Goal: Transaction & Acquisition: Purchase product/service

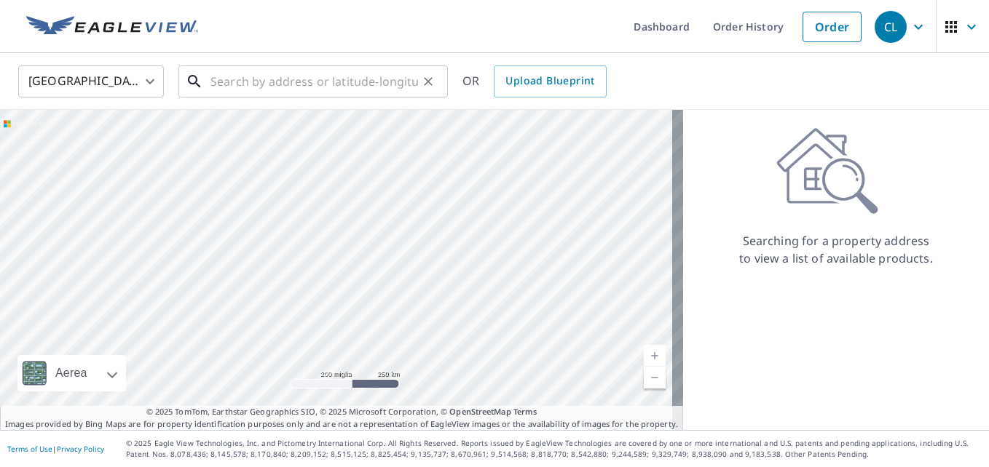
click at [214, 74] on input "text" at bounding box center [313, 81] width 207 height 41
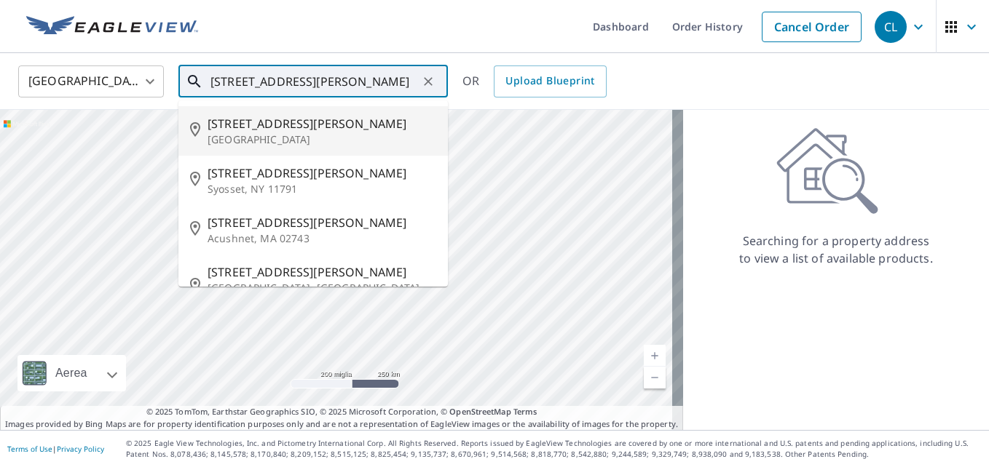
click at [260, 143] on p "[GEOGRAPHIC_DATA]" at bounding box center [321, 139] width 229 height 15
type input "[STREET_ADDRESS][PERSON_NAME]"
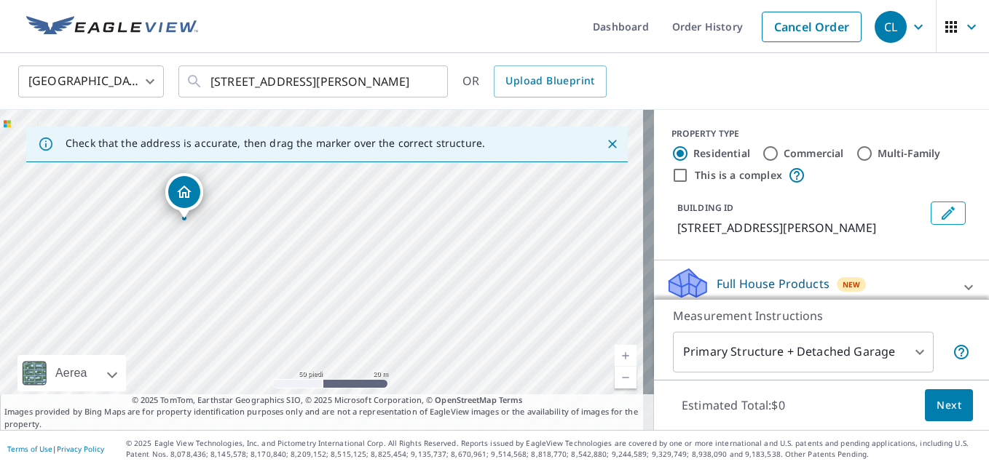
drag, startPoint x: 269, startPoint y: 231, endPoint x: 528, endPoint y: 339, distance: 280.6
click at [528, 339] on div "[STREET_ADDRESS][PERSON_NAME]" at bounding box center [327, 270] width 654 height 320
drag, startPoint x: 346, startPoint y: 327, endPoint x: 372, endPoint y: 318, distance: 26.9
click at [372, 318] on div "[STREET_ADDRESS][PERSON_NAME]" at bounding box center [327, 270] width 654 height 320
drag, startPoint x: 341, startPoint y: 304, endPoint x: 363, endPoint y: 275, distance: 36.4
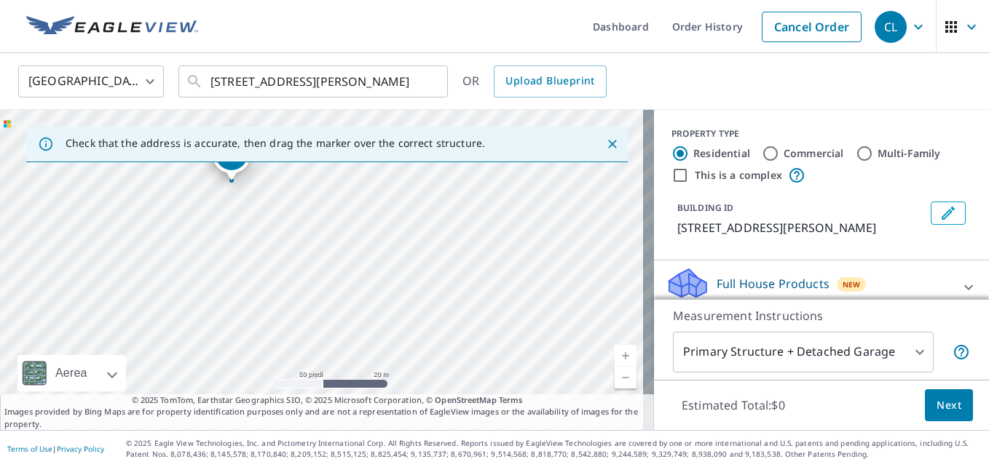
click at [363, 275] on div "[STREET_ADDRESS][PERSON_NAME]" at bounding box center [327, 270] width 654 height 320
drag, startPoint x: 280, startPoint y: 213, endPoint x: 360, endPoint y: 299, distance: 118.0
click at [360, 299] on div "[STREET_ADDRESS][PERSON_NAME]" at bounding box center [327, 270] width 654 height 320
drag, startPoint x: 285, startPoint y: 264, endPoint x: 397, endPoint y: 452, distance: 219.0
click at [397, 452] on div "Dashboard Order History Cancel Order CL [GEOGRAPHIC_DATA] [GEOGRAPHIC_DATA] ​ […" at bounding box center [494, 233] width 989 height 467
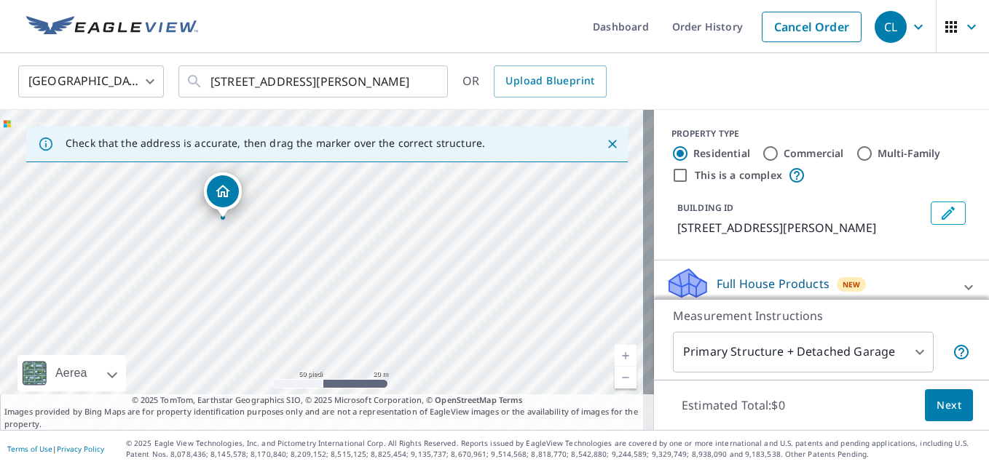
drag, startPoint x: 285, startPoint y: 324, endPoint x: 197, endPoint y: 214, distance: 140.9
click at [197, 214] on div "[STREET_ADDRESS][PERSON_NAME]" at bounding box center [327, 270] width 654 height 320
drag, startPoint x: 260, startPoint y: 277, endPoint x: 208, endPoint y: 298, distance: 55.6
click at [208, 298] on div "[STREET_ADDRESS][PERSON_NAME]" at bounding box center [327, 270] width 654 height 320
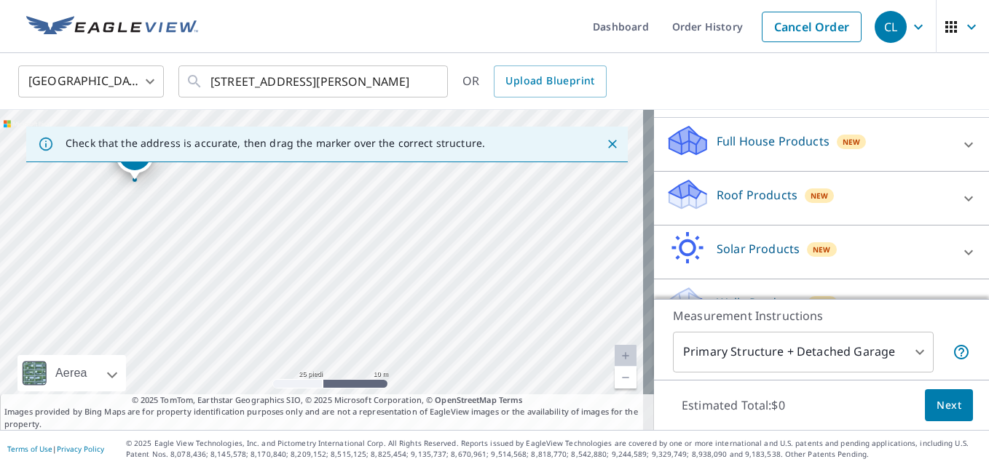
scroll to position [146, 0]
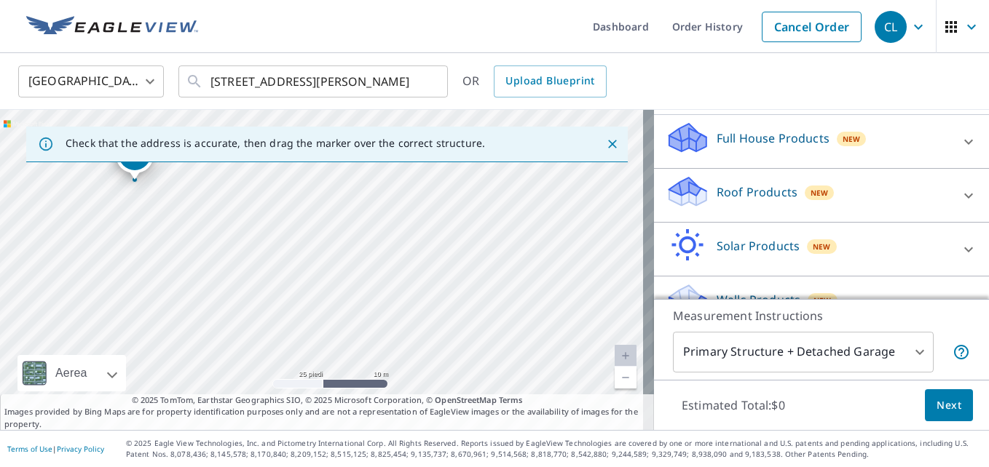
click at [745, 191] on p "Roof Products" at bounding box center [756, 191] width 81 height 17
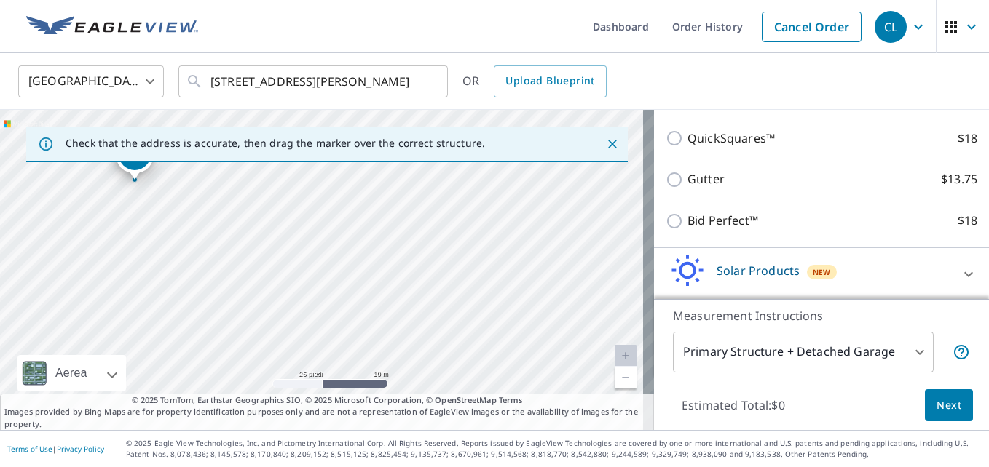
scroll to position [291, 0]
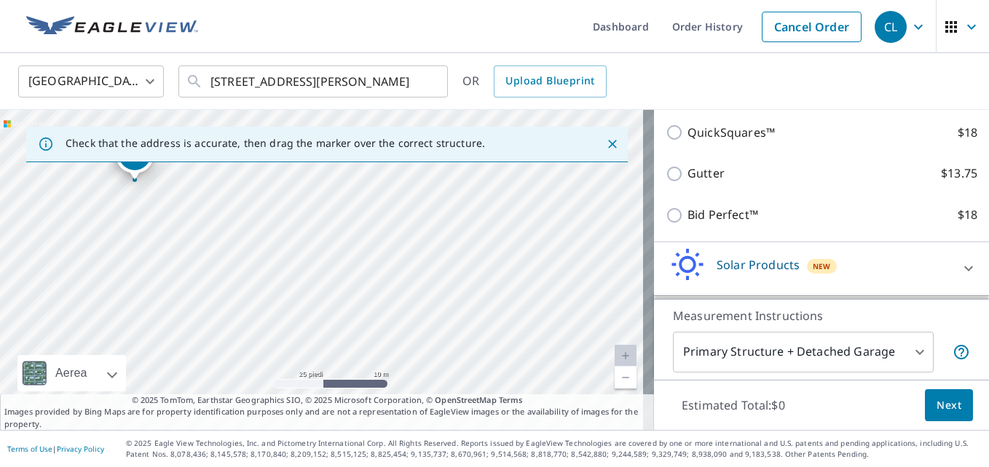
click at [951, 402] on button "Next" at bounding box center [948, 405] width 48 height 33
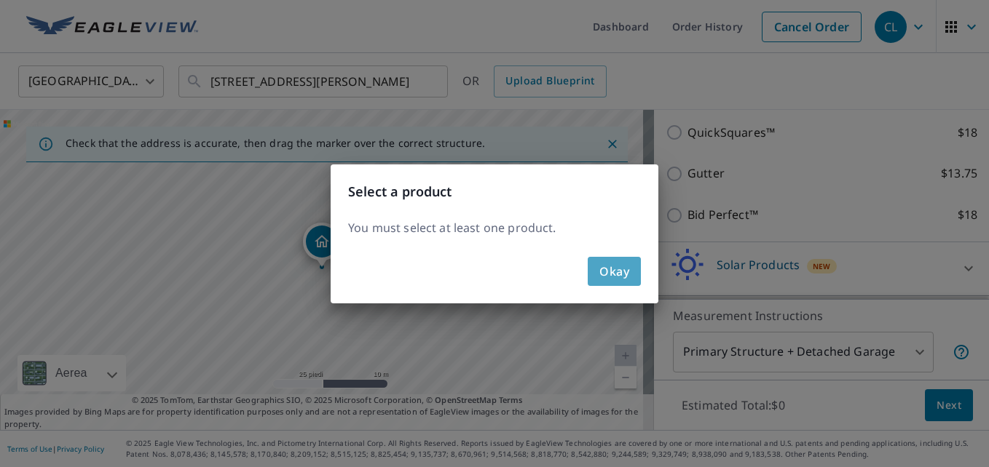
click at [617, 272] on span "Okay" at bounding box center [614, 271] width 30 height 20
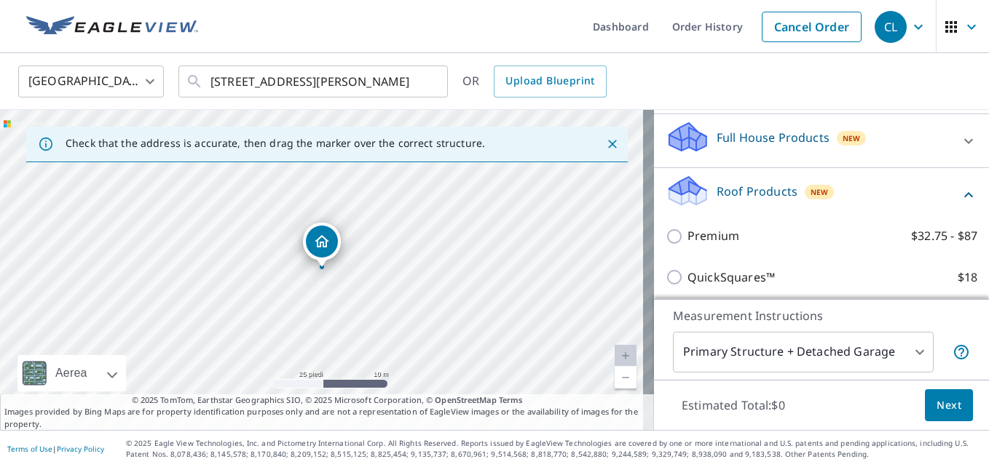
scroll to position [146, 0]
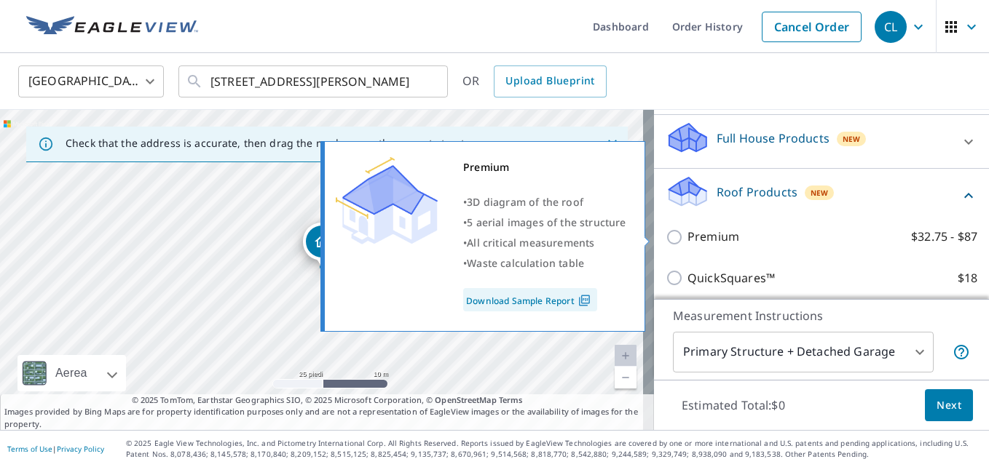
click at [665, 234] on input "Premium $32.75 - $87" at bounding box center [676, 237] width 22 height 17
checkbox input "true"
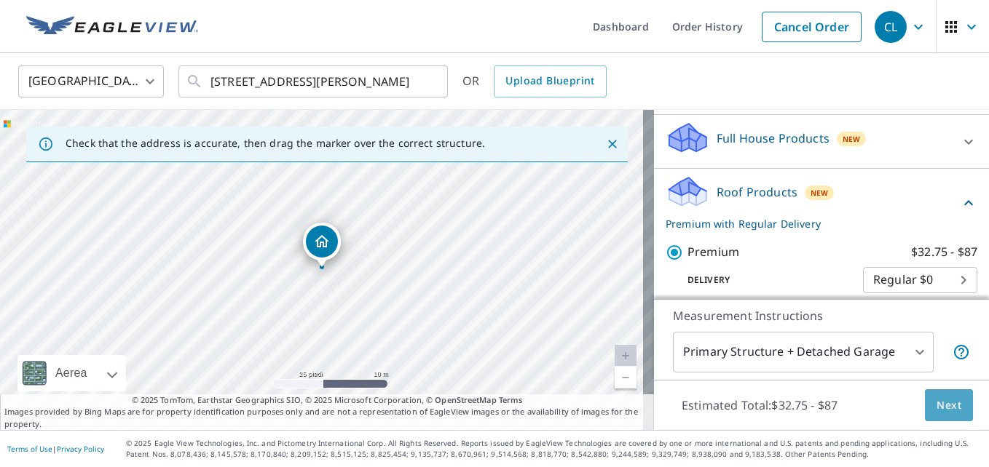
click at [939, 403] on span "Next" at bounding box center [948, 406] width 25 height 18
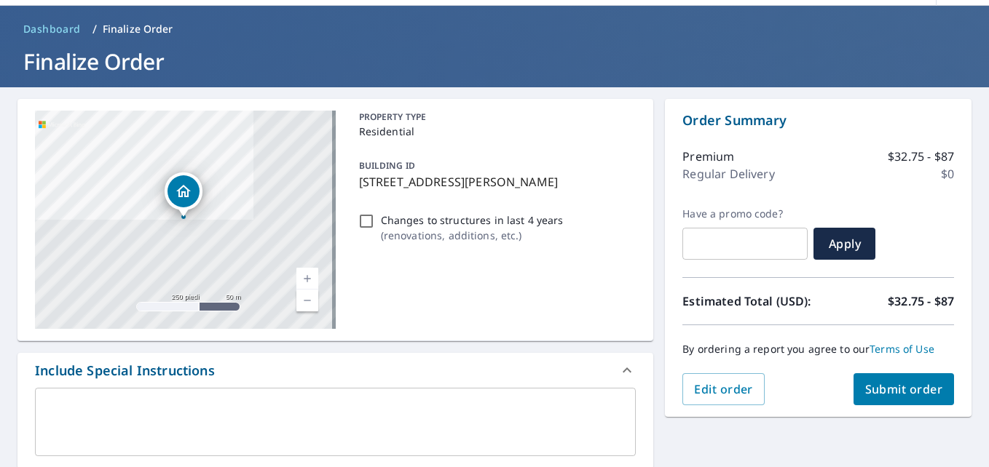
scroll to position [73, 0]
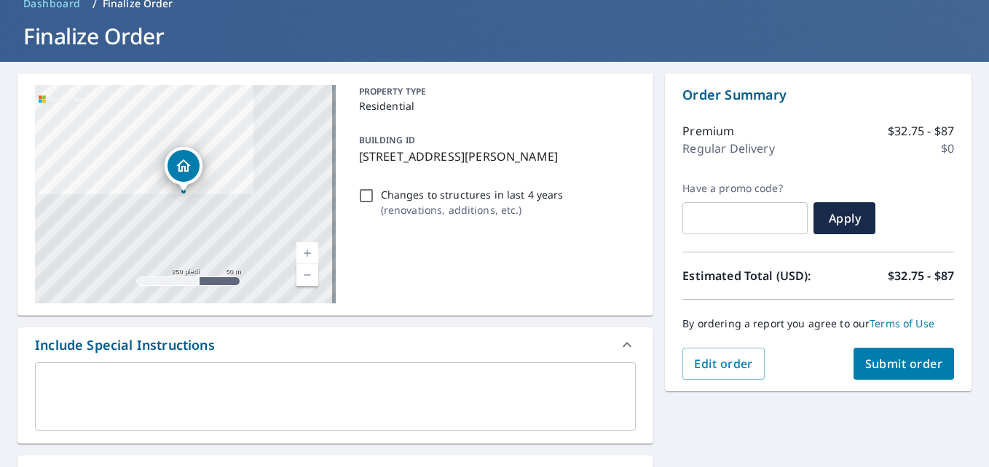
click at [866, 355] on button "Submit order" at bounding box center [903, 364] width 101 height 32
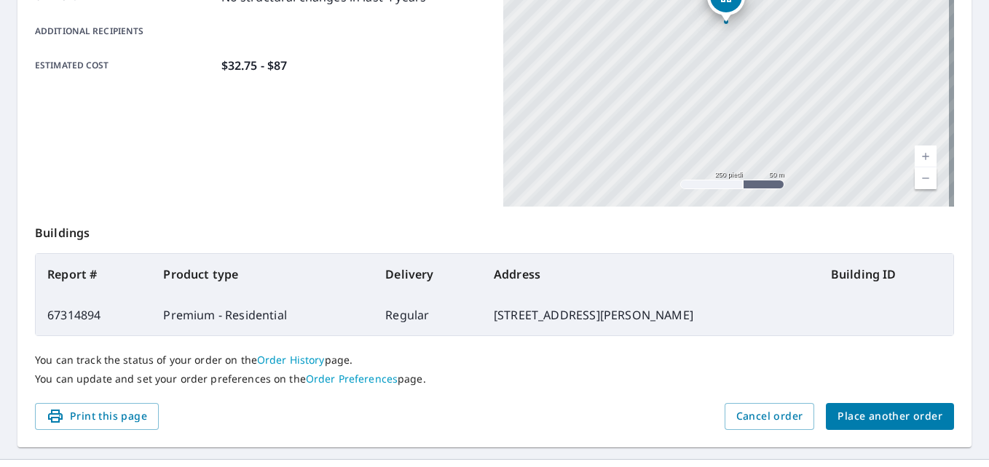
scroll to position [364, 0]
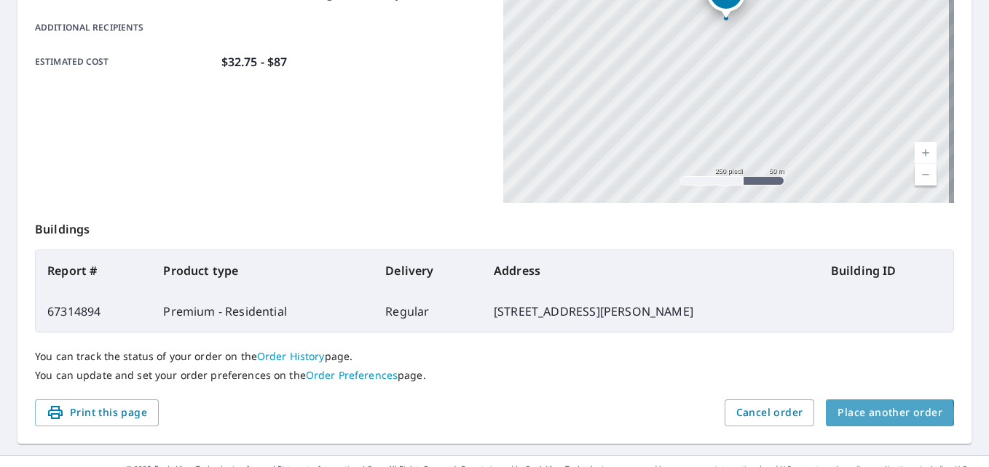
click at [880, 415] on span "Place another order" at bounding box center [889, 413] width 105 height 18
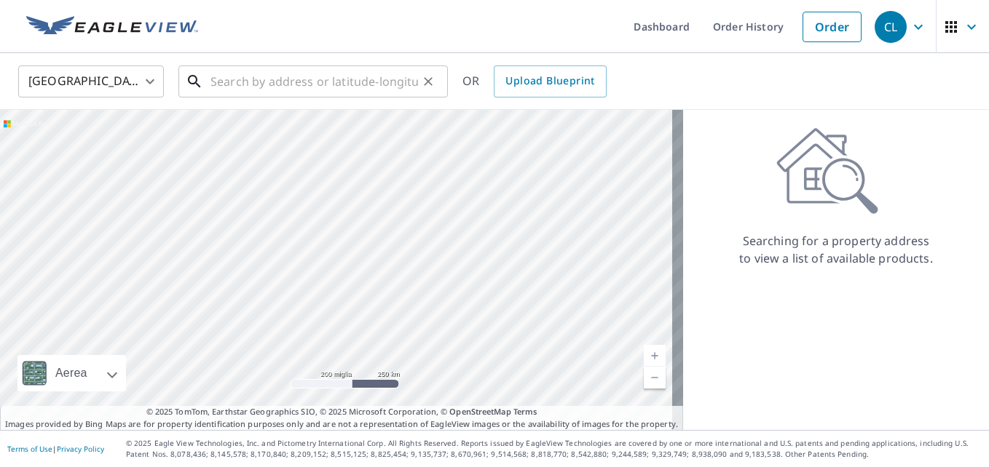
click at [242, 86] on input "text" at bounding box center [313, 81] width 207 height 41
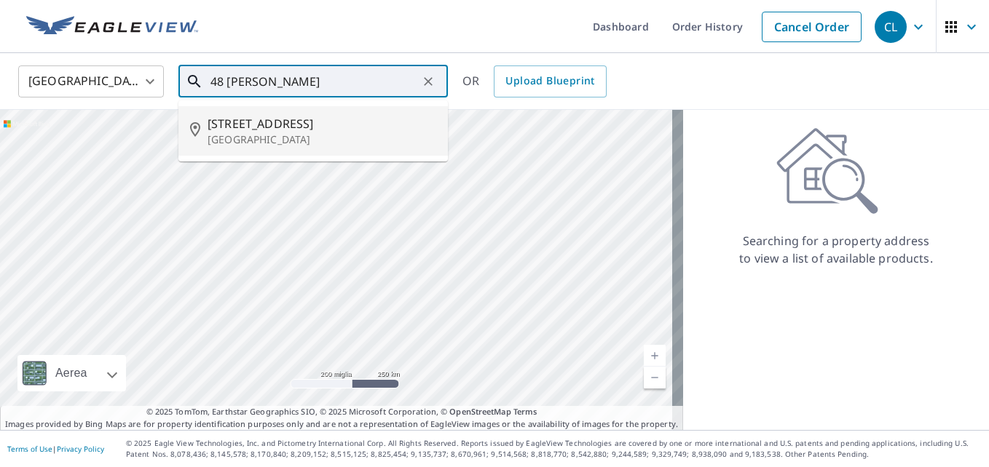
click at [220, 125] on span "[STREET_ADDRESS]" at bounding box center [321, 123] width 229 height 17
type input "[STREET_ADDRESS]"
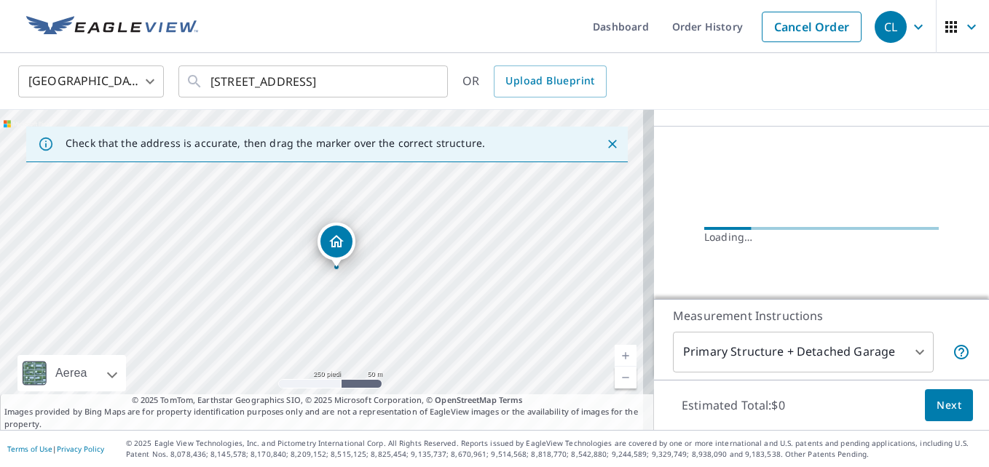
scroll to position [146, 0]
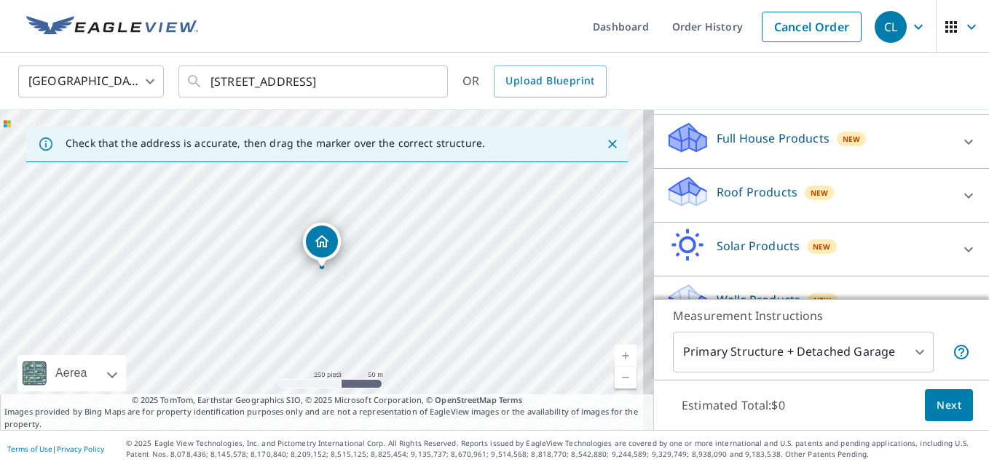
click at [731, 190] on p "Roof Products" at bounding box center [756, 191] width 81 height 17
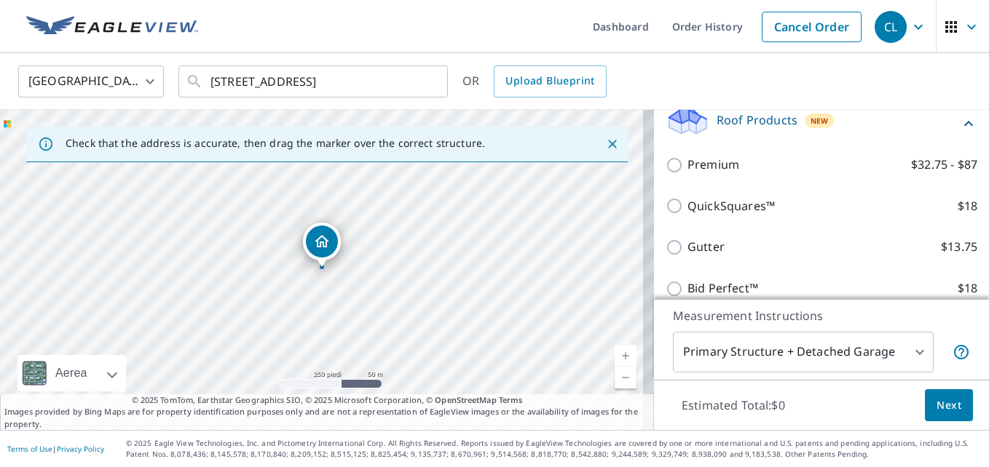
scroll to position [218, 0]
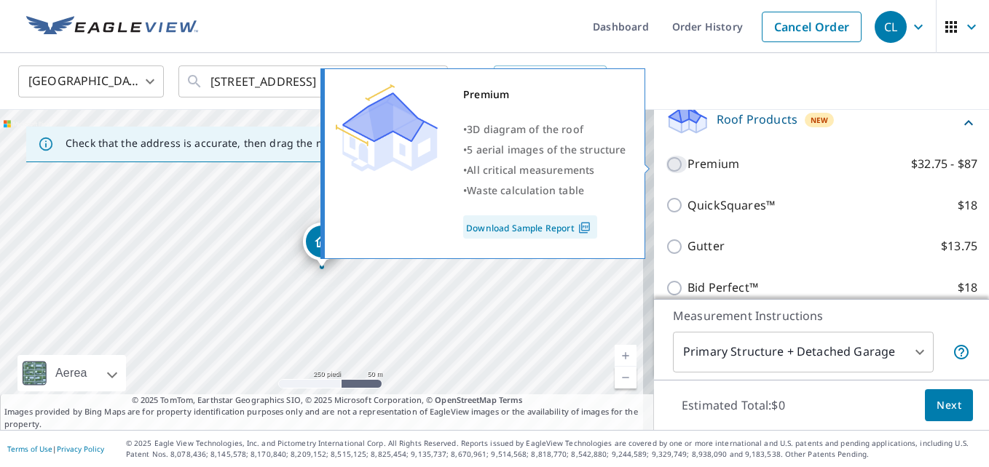
click at [665, 167] on input "Premium $32.75 - $87" at bounding box center [676, 164] width 22 height 17
checkbox input "true"
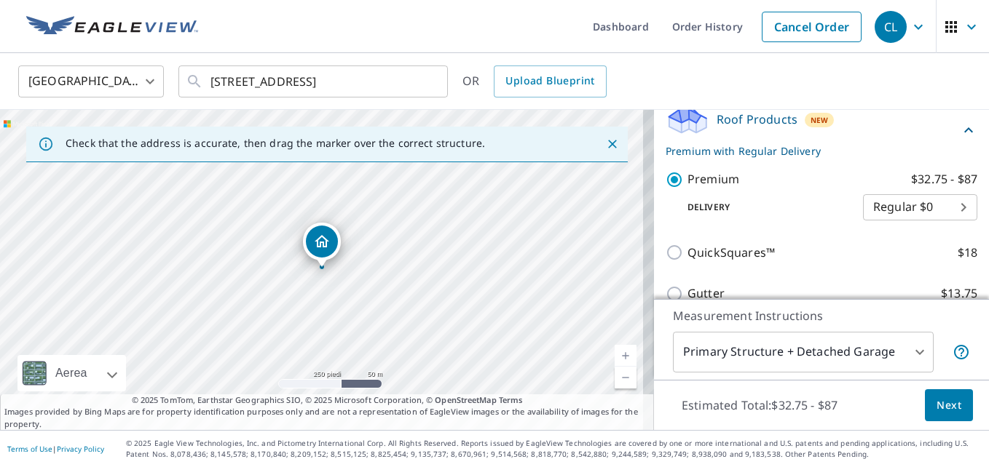
click at [936, 400] on span "Next" at bounding box center [948, 406] width 25 height 18
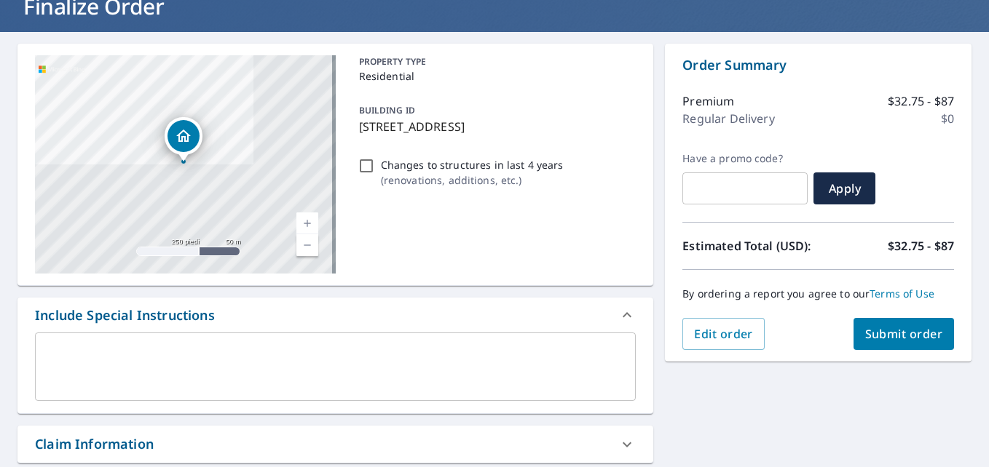
scroll to position [146, 0]
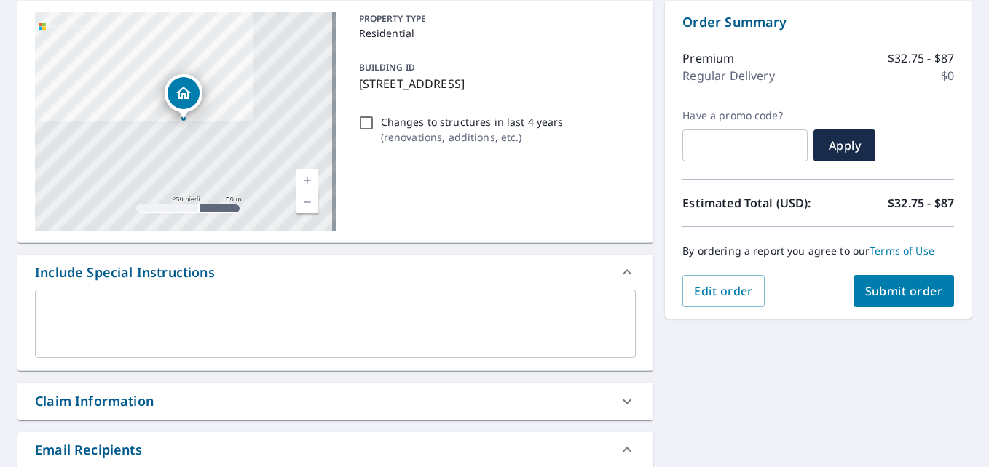
click at [908, 288] on span "Submit order" at bounding box center [904, 291] width 78 height 16
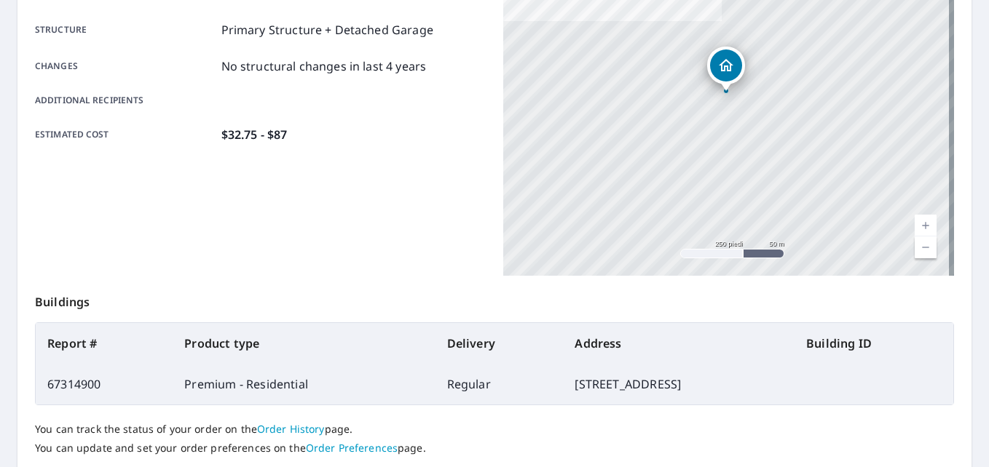
scroll to position [389, 0]
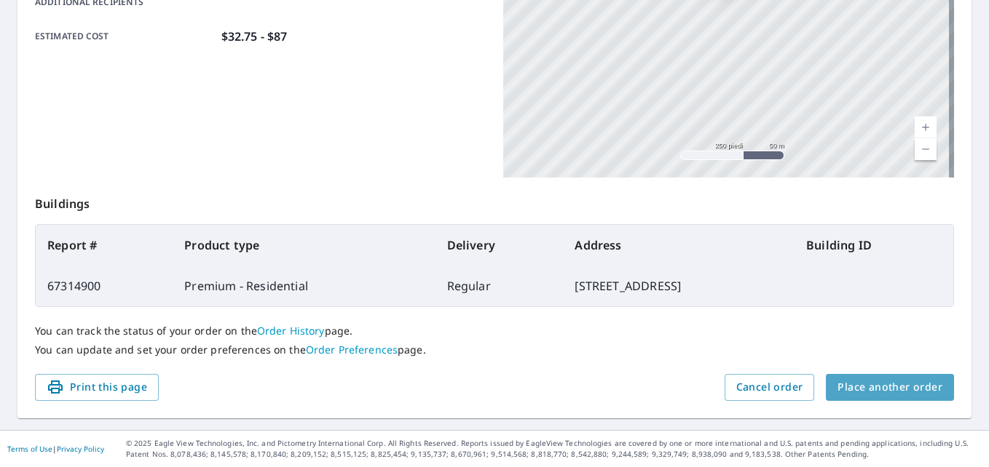
click at [908, 393] on span "Place another order" at bounding box center [889, 388] width 105 height 18
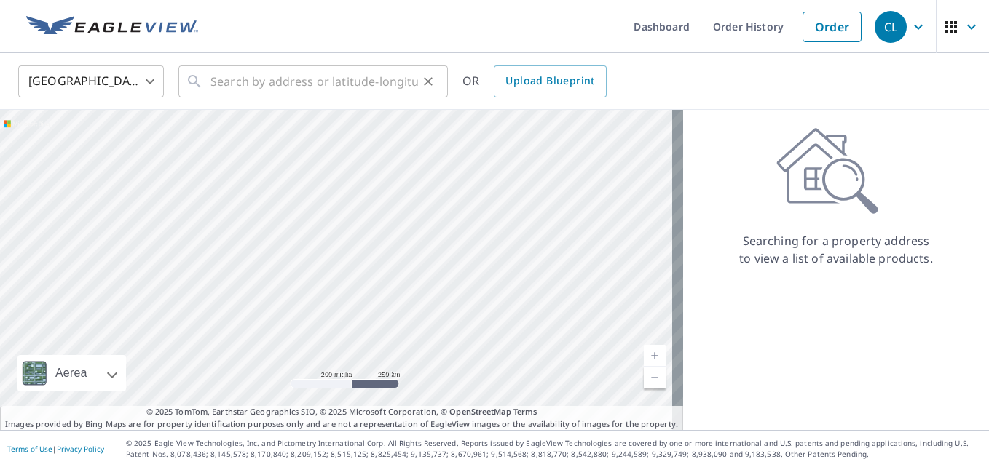
click at [194, 80] on icon at bounding box center [194, 81] width 17 height 17
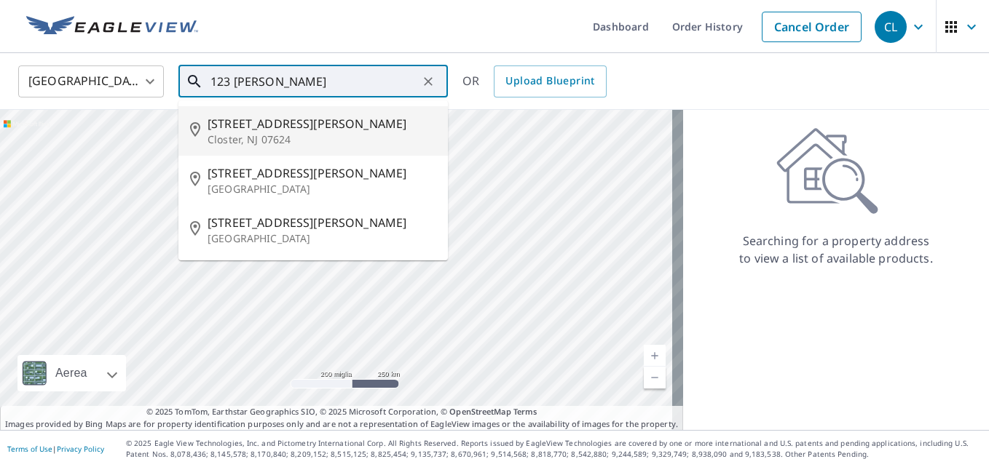
click at [247, 127] on span "[STREET_ADDRESS][PERSON_NAME]" at bounding box center [321, 123] width 229 height 17
type input "[STREET_ADDRESS][PERSON_NAME]"
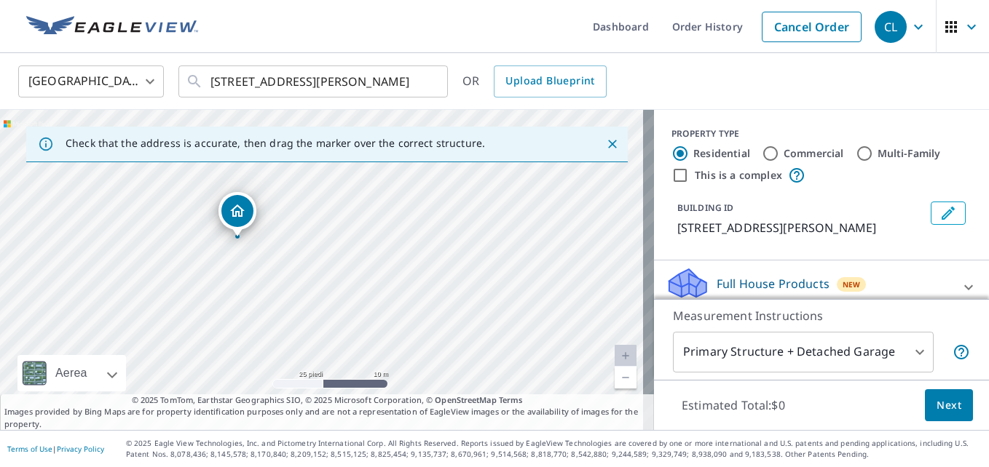
drag, startPoint x: 305, startPoint y: 291, endPoint x: 221, endPoint y: 261, distance: 89.8
click at [221, 261] on div "[STREET_ADDRESS][PERSON_NAME]" at bounding box center [327, 270] width 654 height 320
drag, startPoint x: 228, startPoint y: 256, endPoint x: 173, endPoint y: 242, distance: 56.3
click at [173, 242] on div "[STREET_ADDRESS][PERSON_NAME]" at bounding box center [327, 270] width 654 height 320
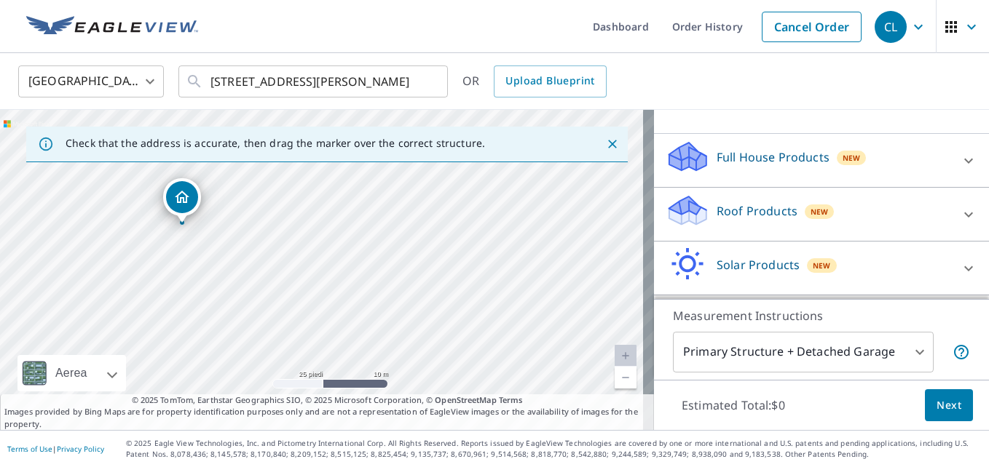
scroll to position [146, 0]
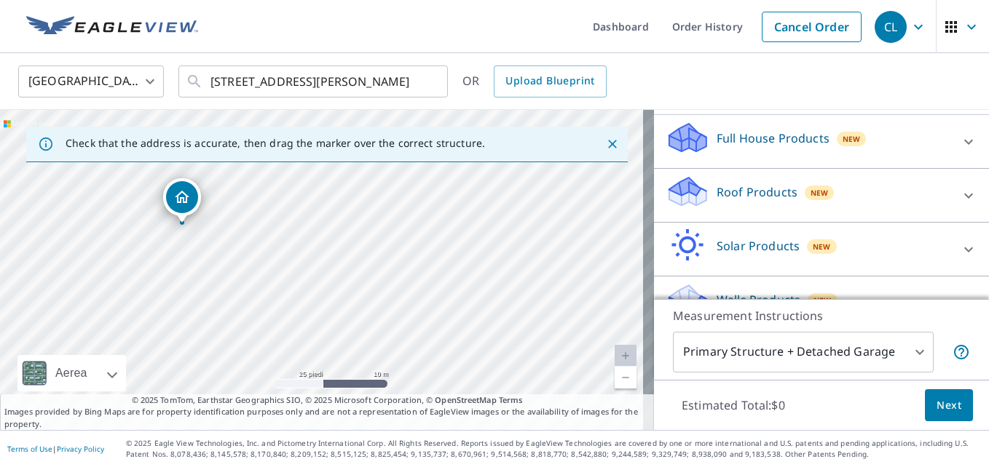
click at [682, 194] on icon at bounding box center [687, 187] width 37 height 18
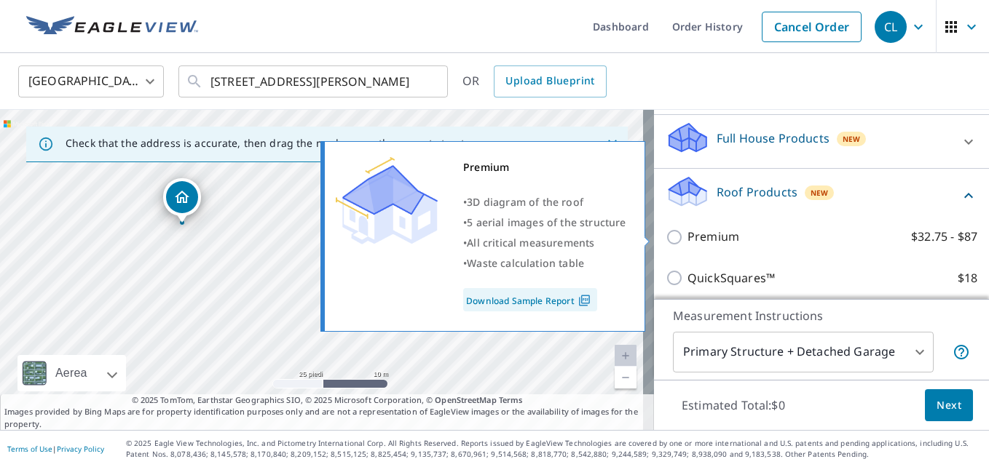
click at [665, 234] on input "Premium $32.75 - $87" at bounding box center [676, 237] width 22 height 17
checkbox input "true"
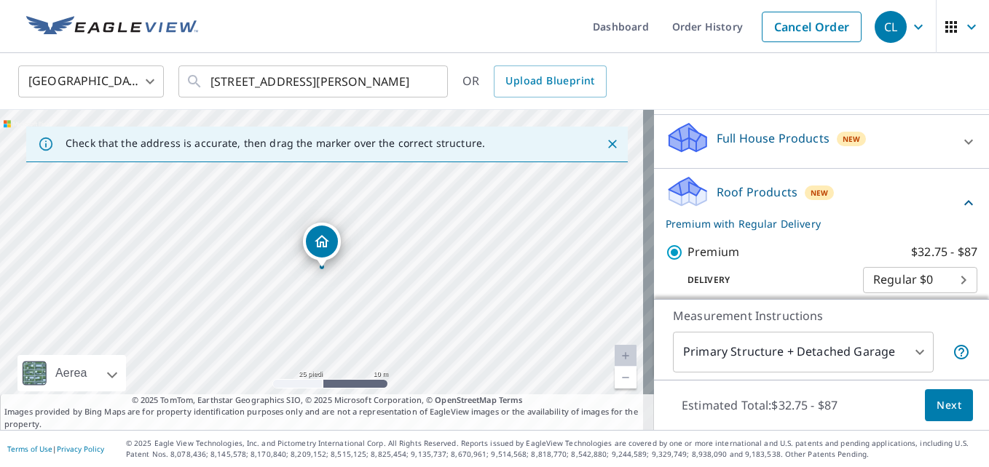
click at [936, 401] on span "Next" at bounding box center [948, 406] width 25 height 18
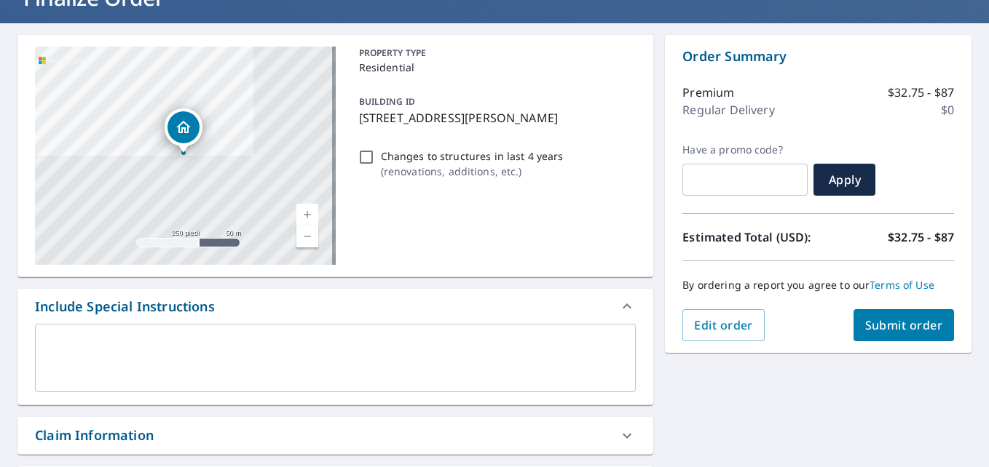
scroll to position [218, 0]
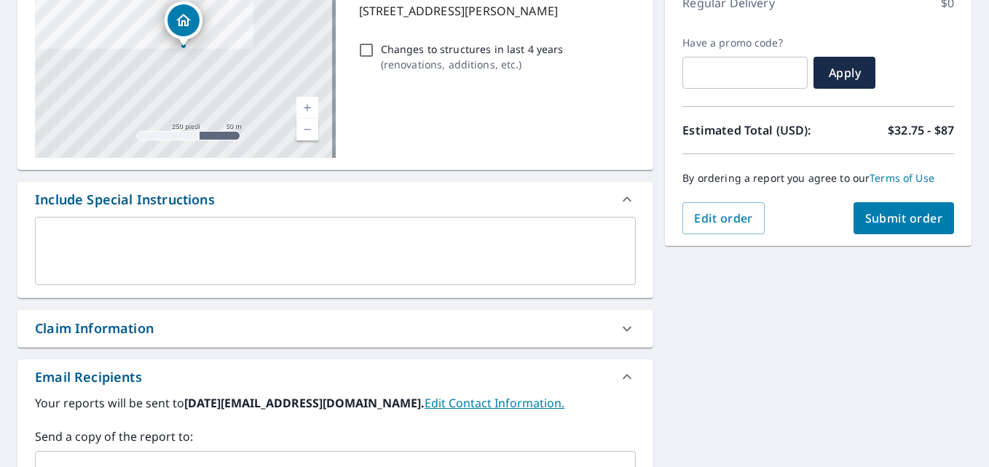
click at [865, 210] on span "Submit order" at bounding box center [904, 218] width 78 height 16
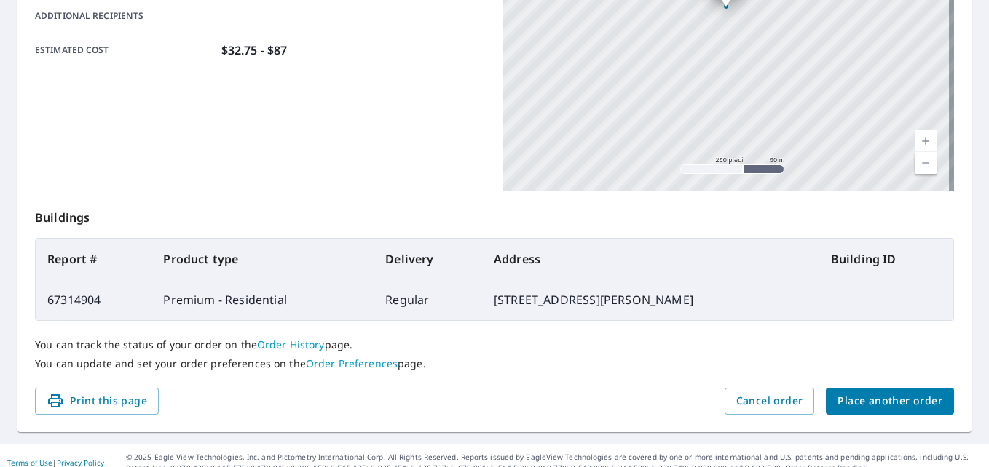
scroll to position [389, 0]
